Goal: Navigation & Orientation: Find specific page/section

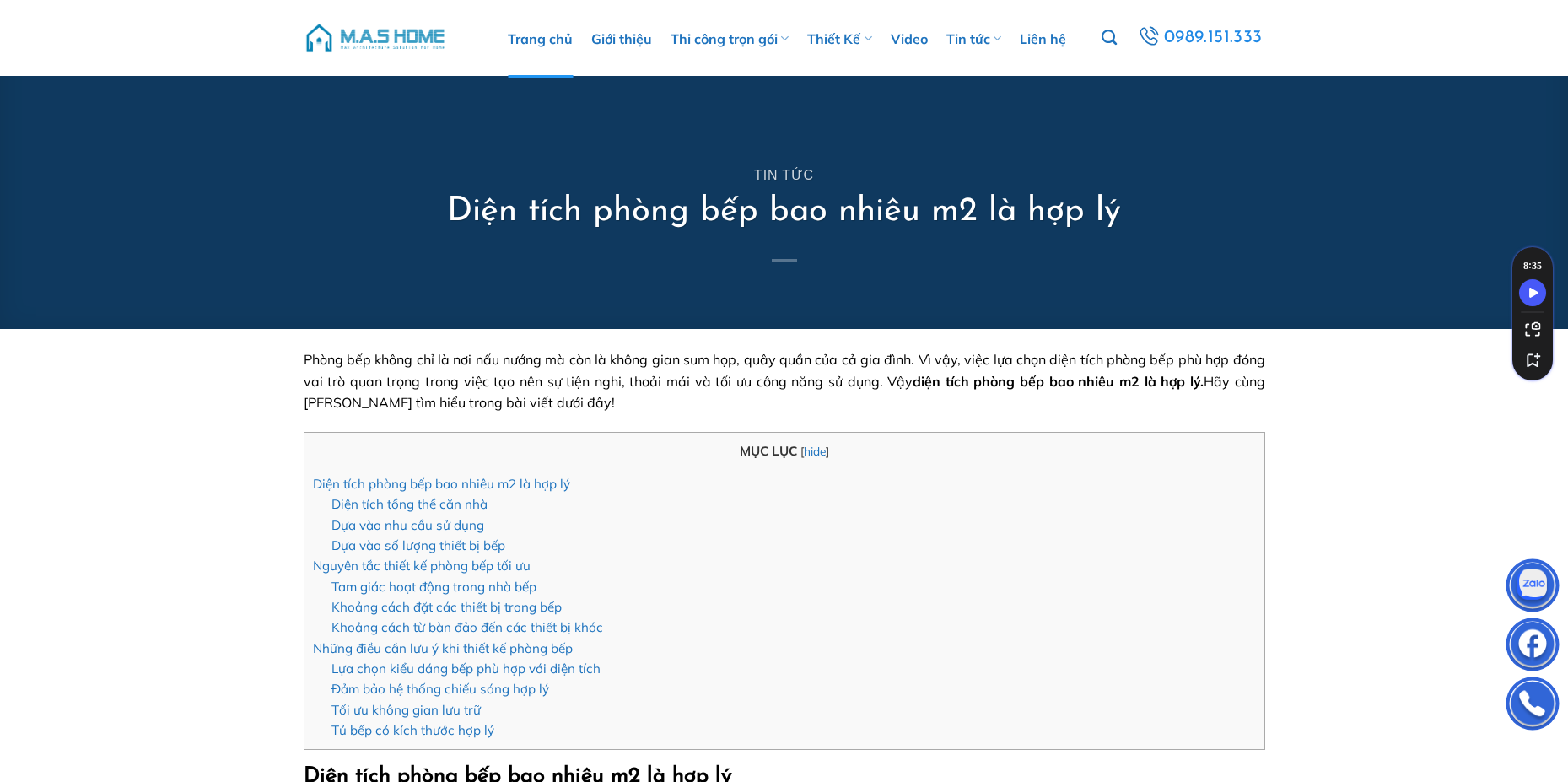
click at [534, 41] on link "Trang chủ" at bounding box center [540, 38] width 65 height 77
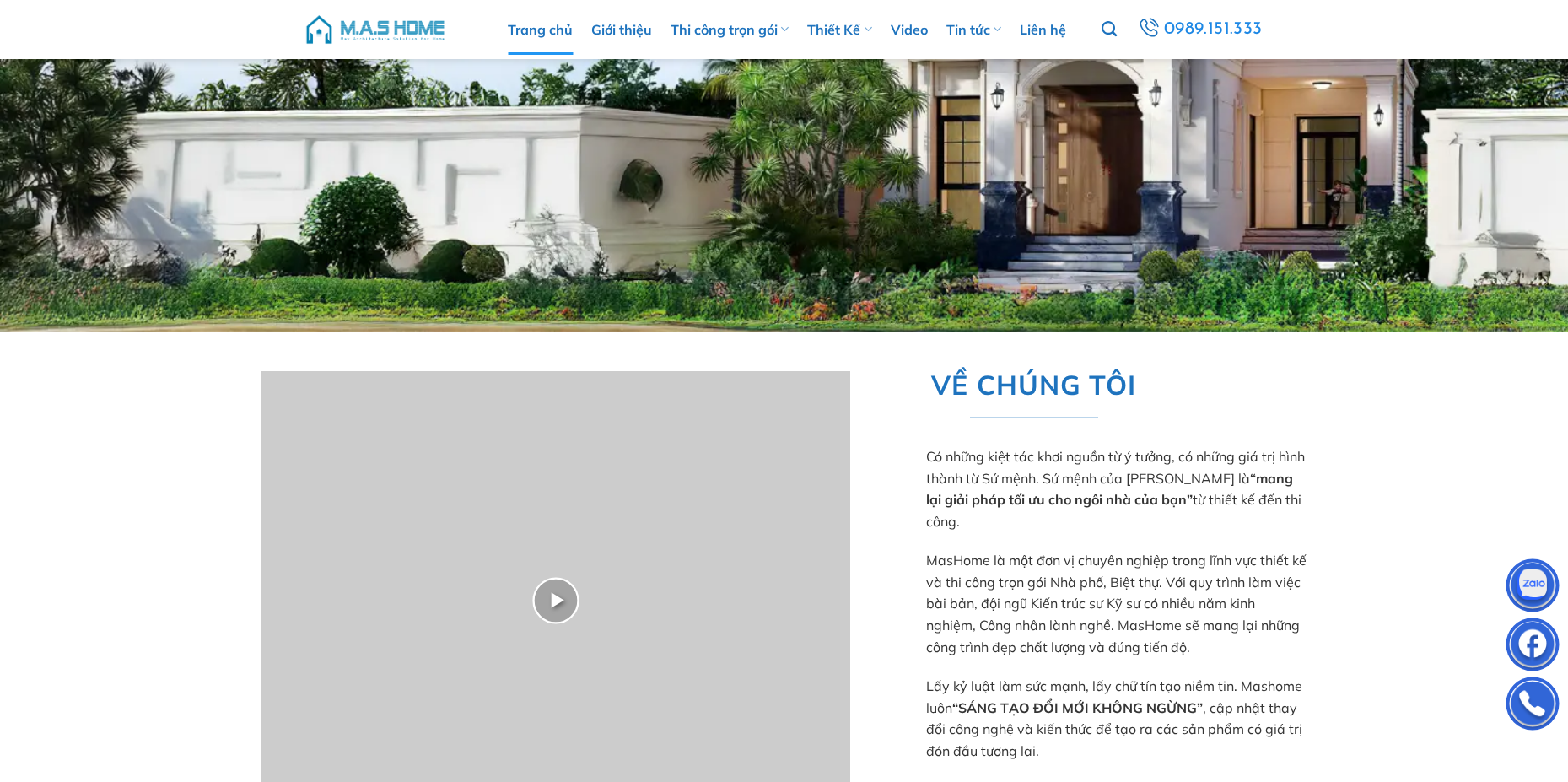
scroll to position [253, 0]
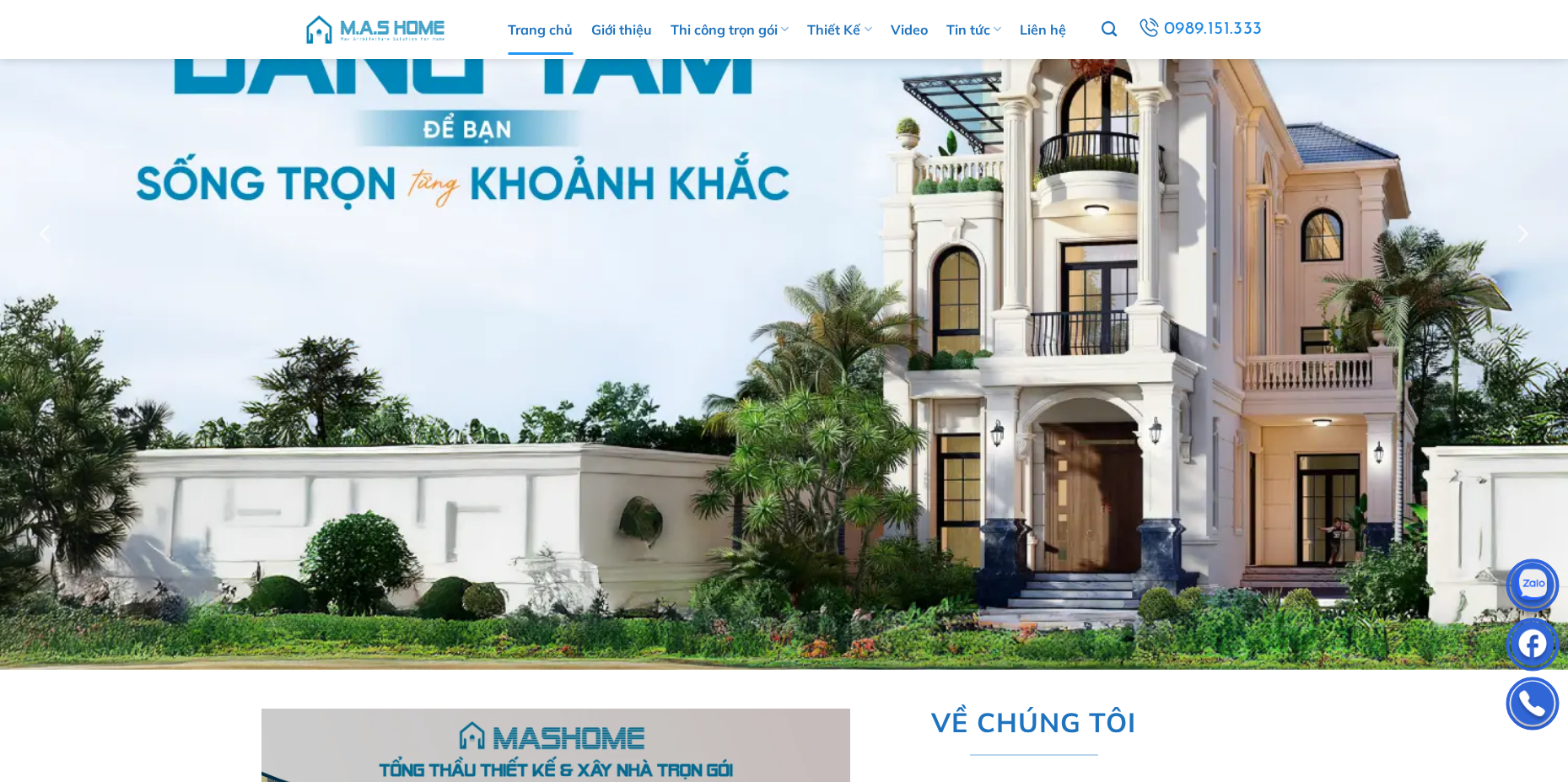
click at [550, 27] on link "Trang chủ" at bounding box center [540, 30] width 65 height 50
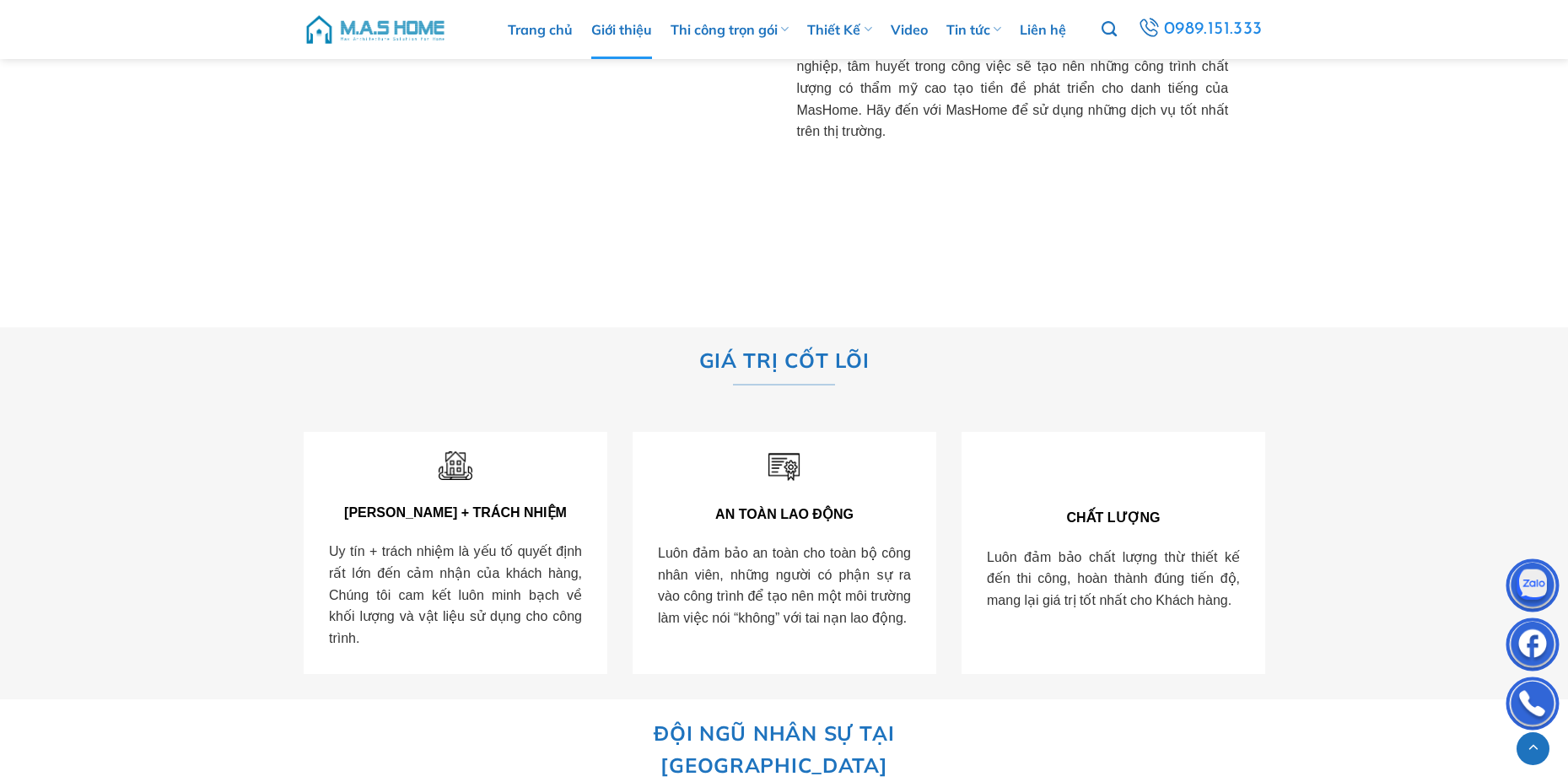
scroll to position [2954, 0]
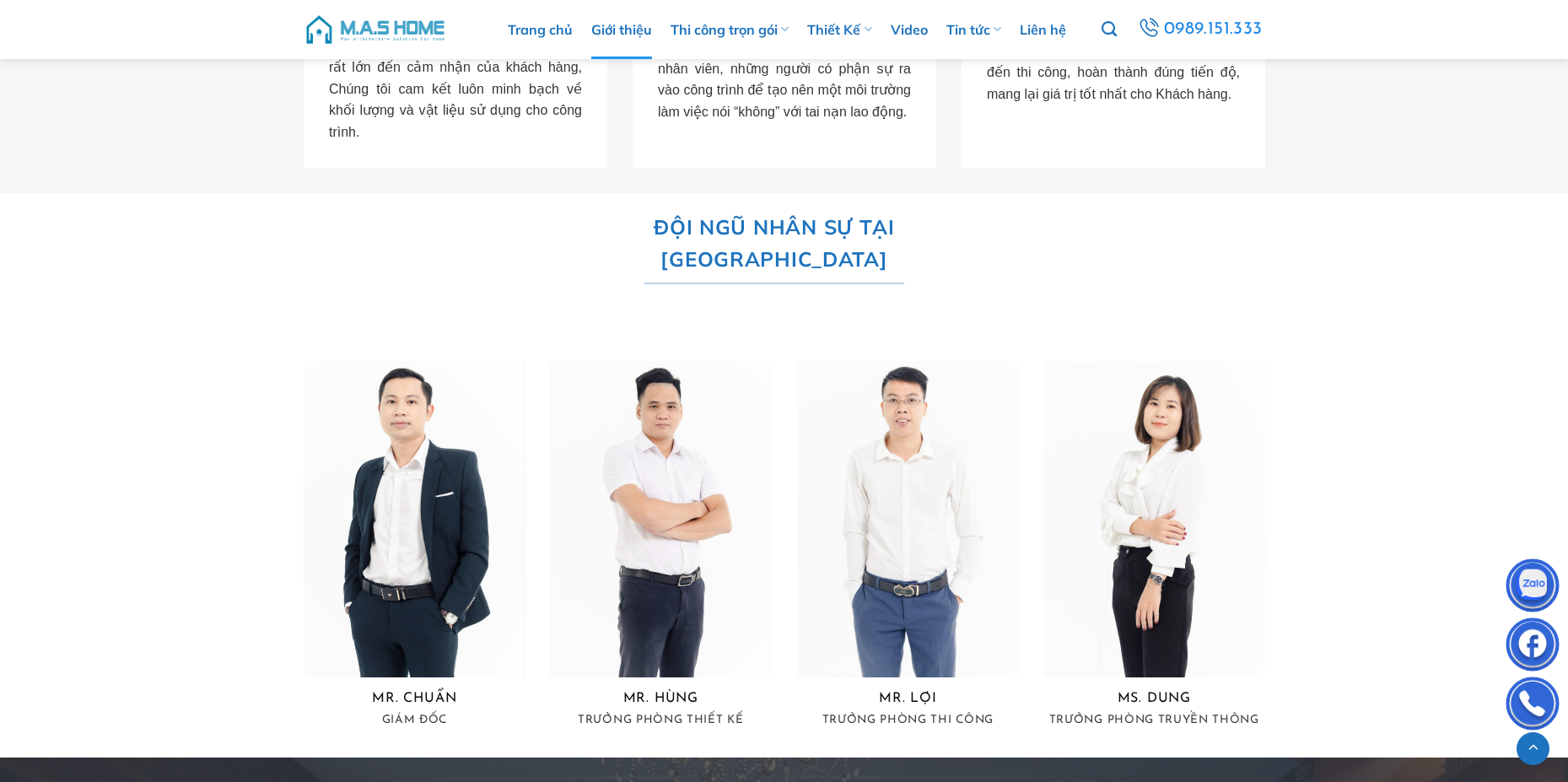
click at [1151, 550] on img at bounding box center [1155, 519] width 222 height 316
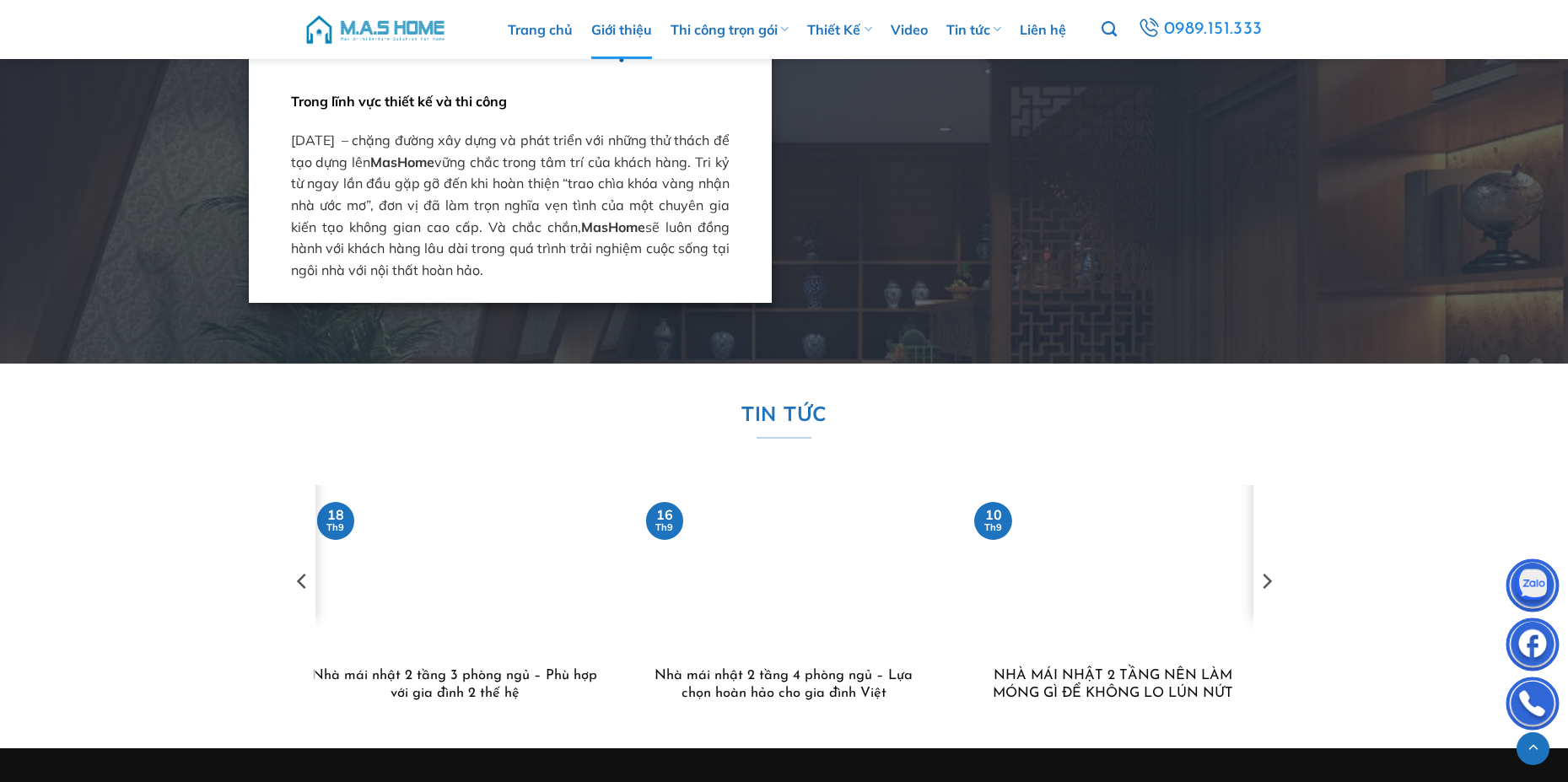
scroll to position [3967, 0]
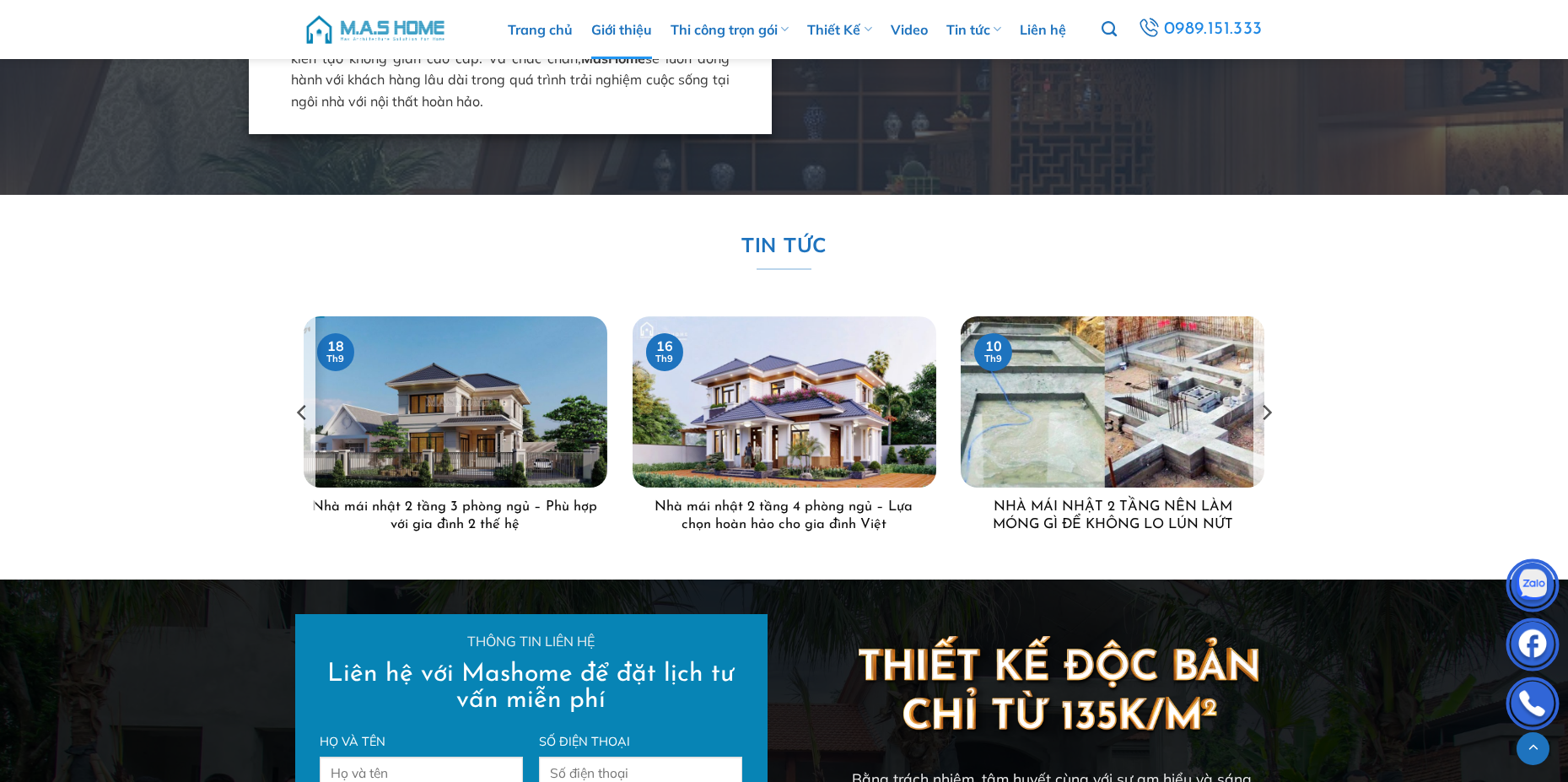
click at [838, 488] on div "Nhà mái nhật 2 tầng 4 phòng ngủ – Lựa chọn hoàn hảo cho gia đình Việt Nhà mái n…" at bounding box center [784, 522] width 304 height 67
click at [838, 499] on link "Nhà mái nhật 2 tầng 4 phòng ngủ – Lựa chọn hoàn hảo cho gia đình Việt" at bounding box center [784, 517] width 287 height 36
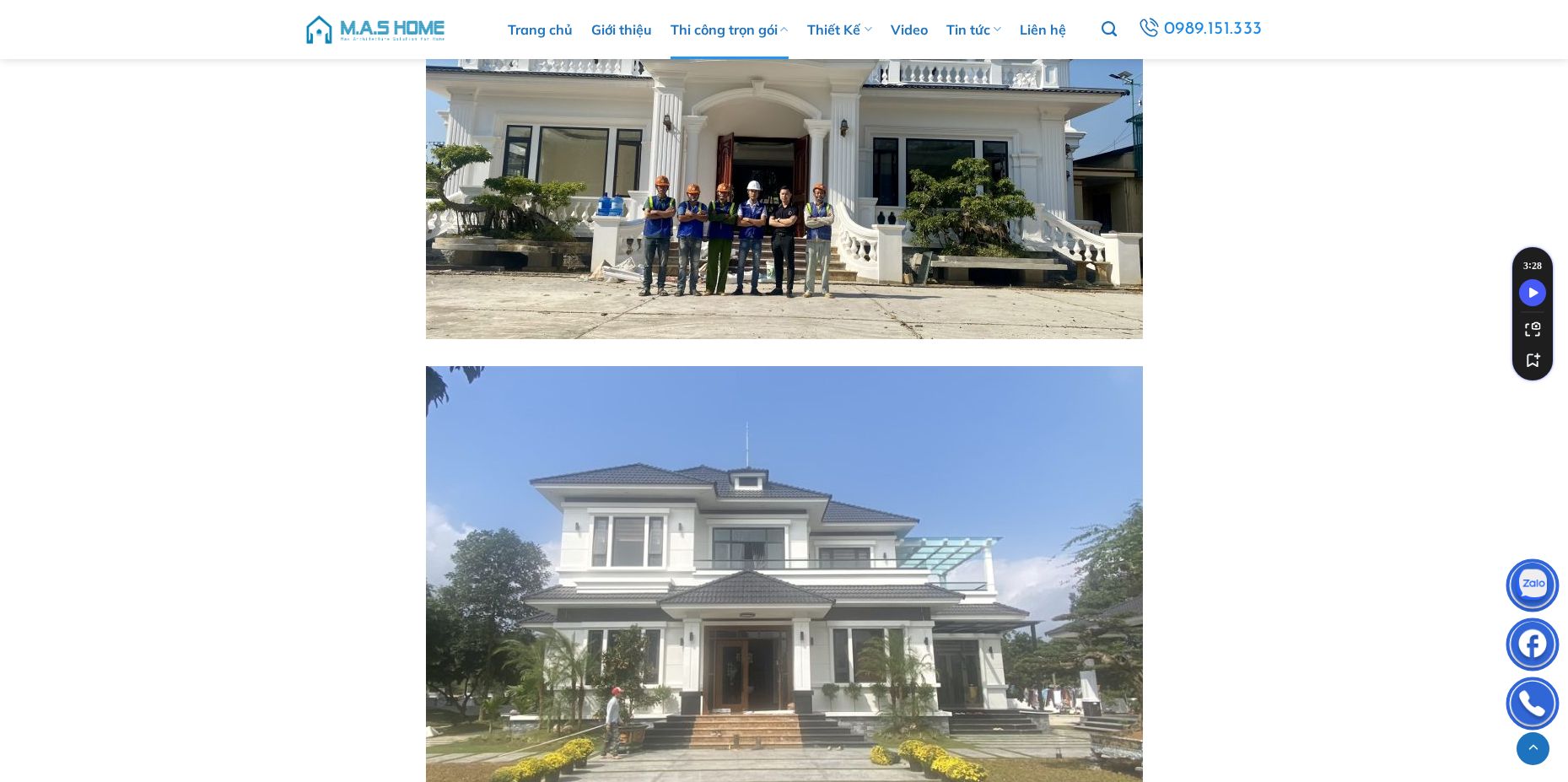
scroll to position [5148, 0]
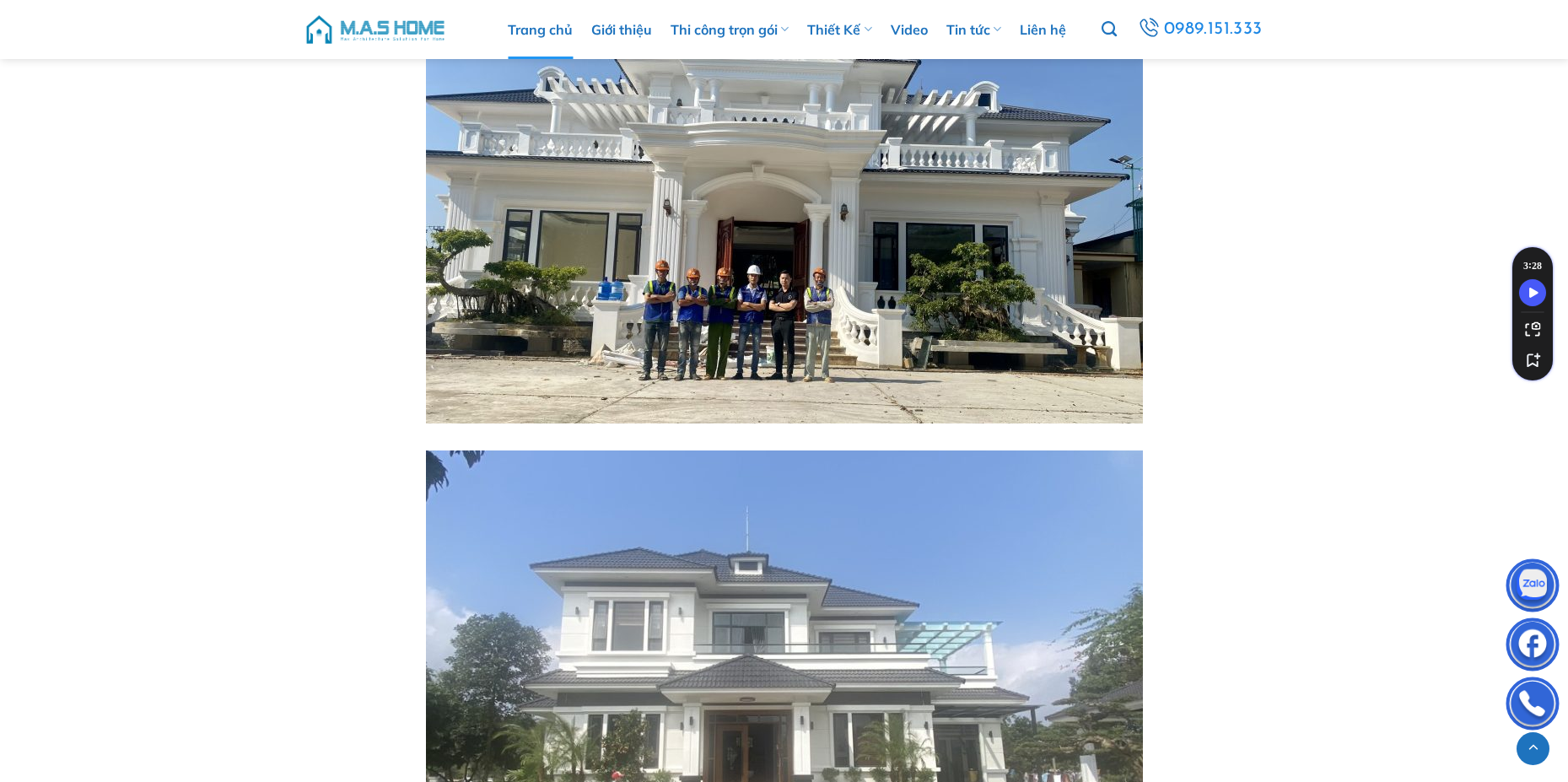
click at [548, 24] on link "Trang chủ" at bounding box center [540, 29] width 65 height 59
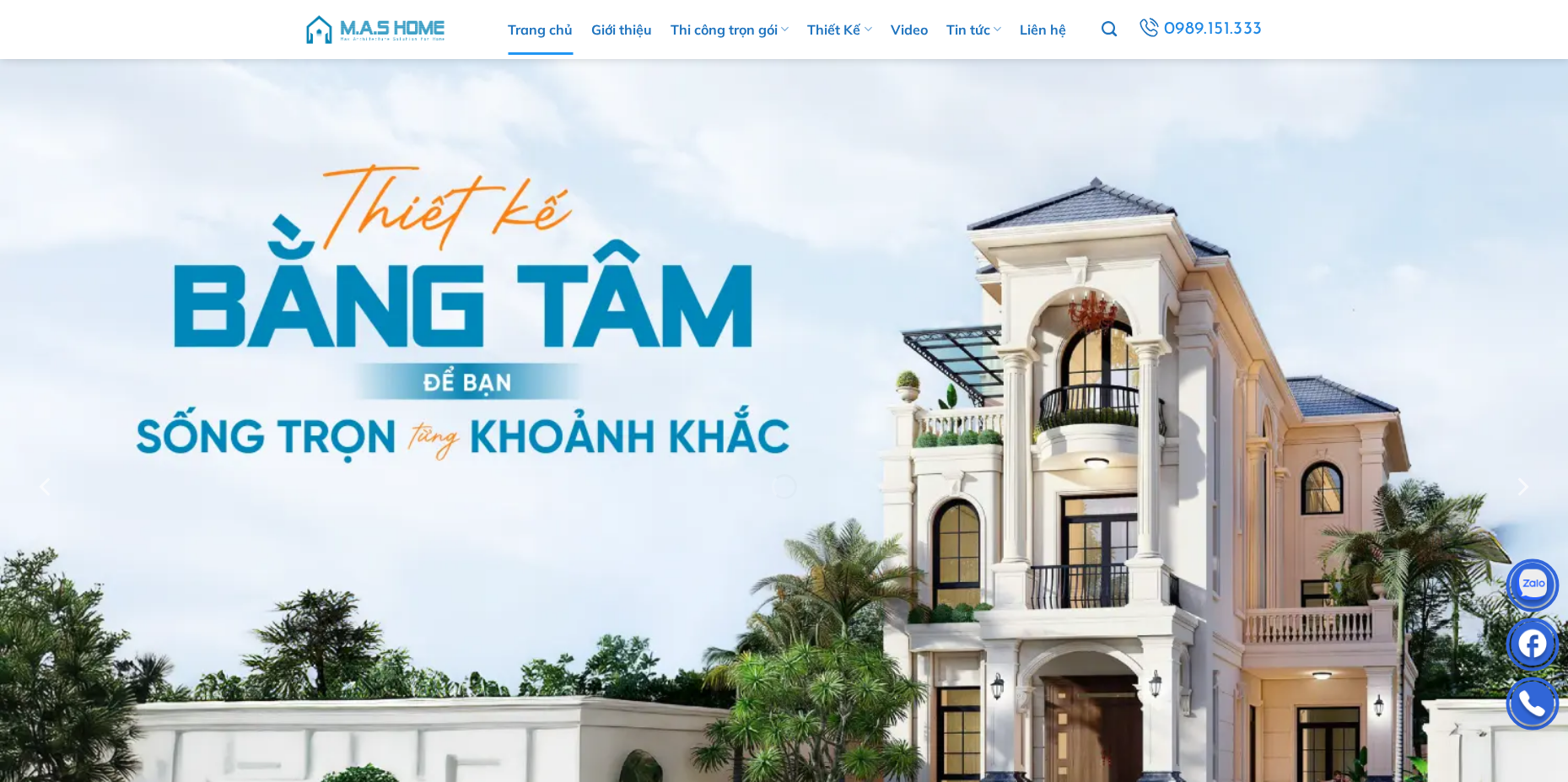
scroll to position [422, 0]
